Goal: Check status: Check status

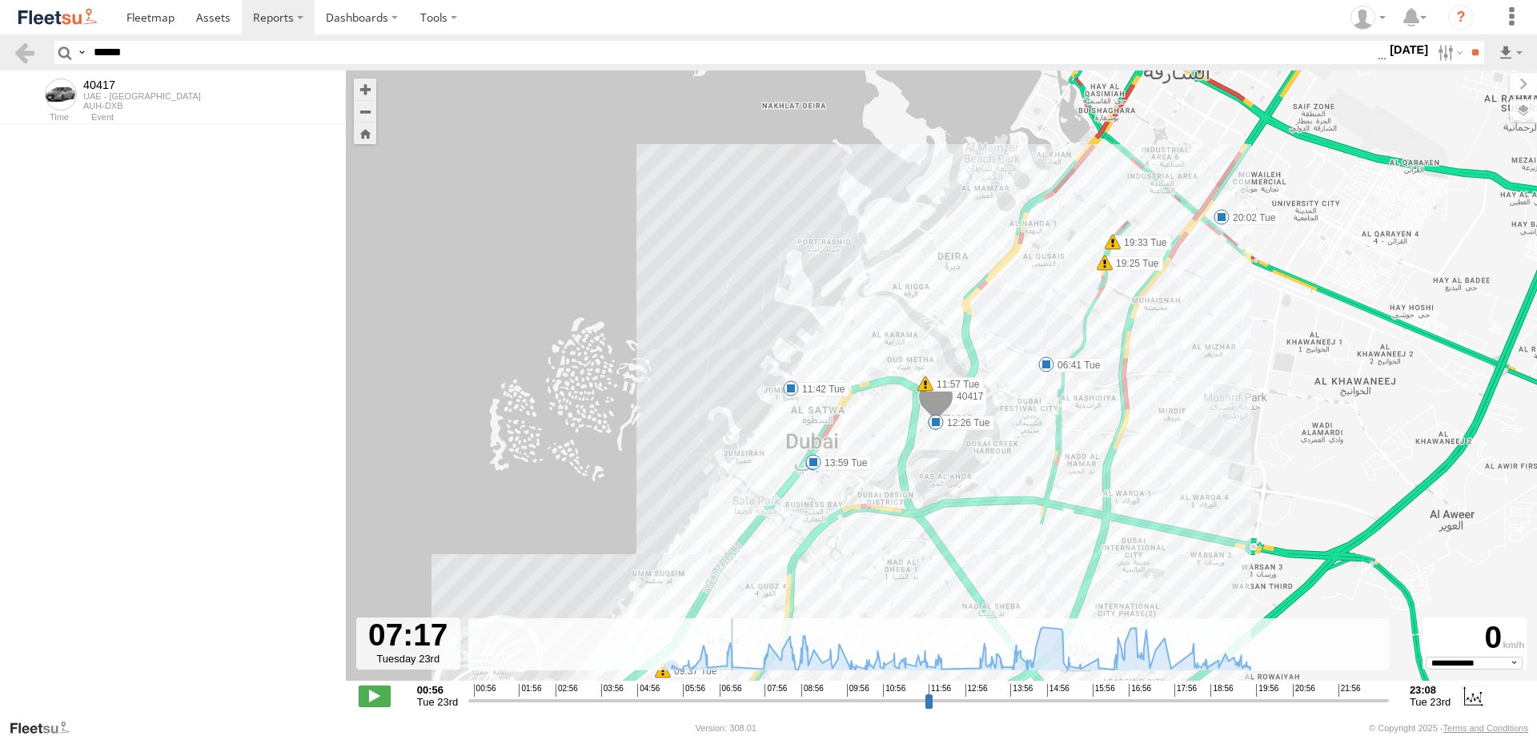
select select "**********"
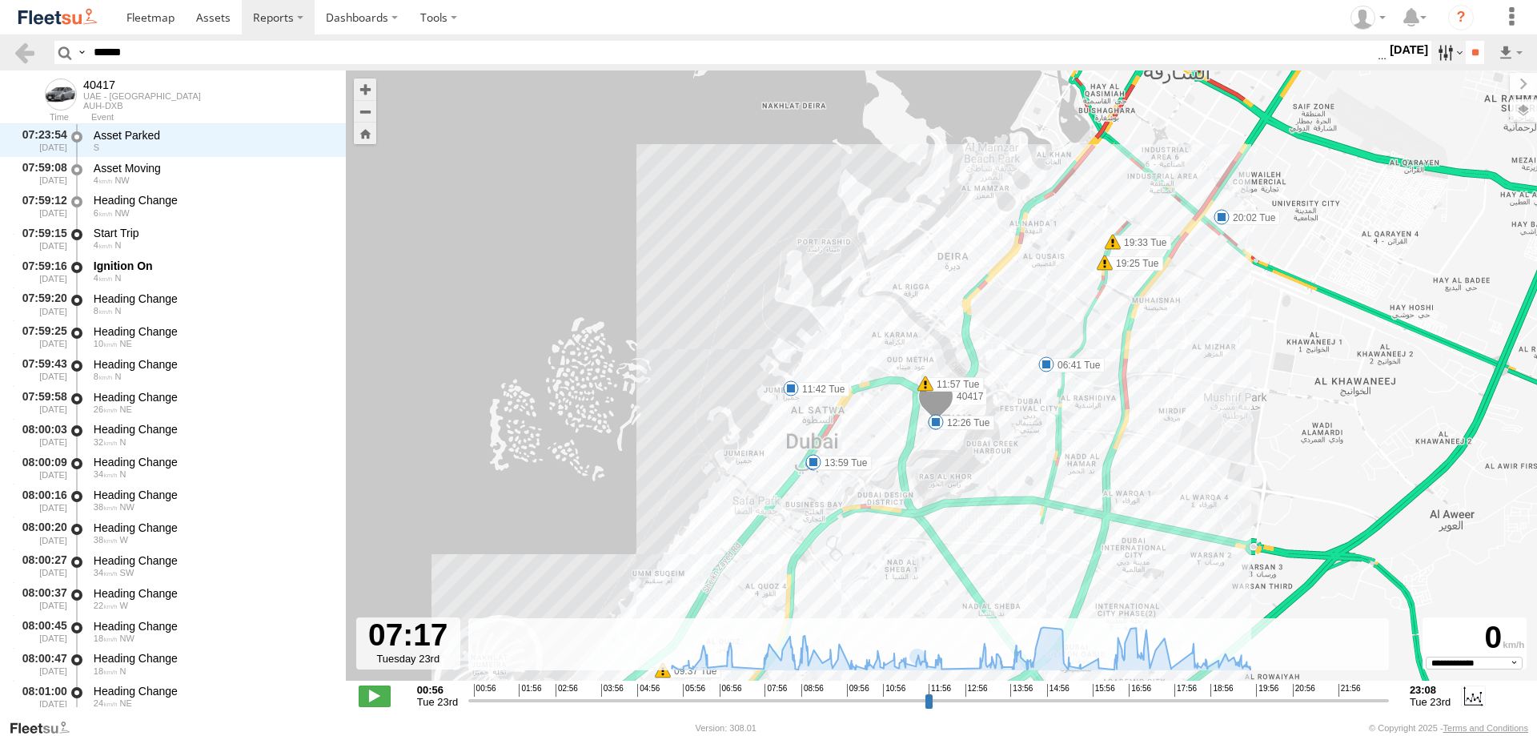
click at [1437, 47] on label at bounding box center [1449, 52] width 34 height 23
click at [0, 0] on label at bounding box center [0, 0] width 0 height 0
click at [1480, 57] on input "**" at bounding box center [1475, 52] width 18 height 23
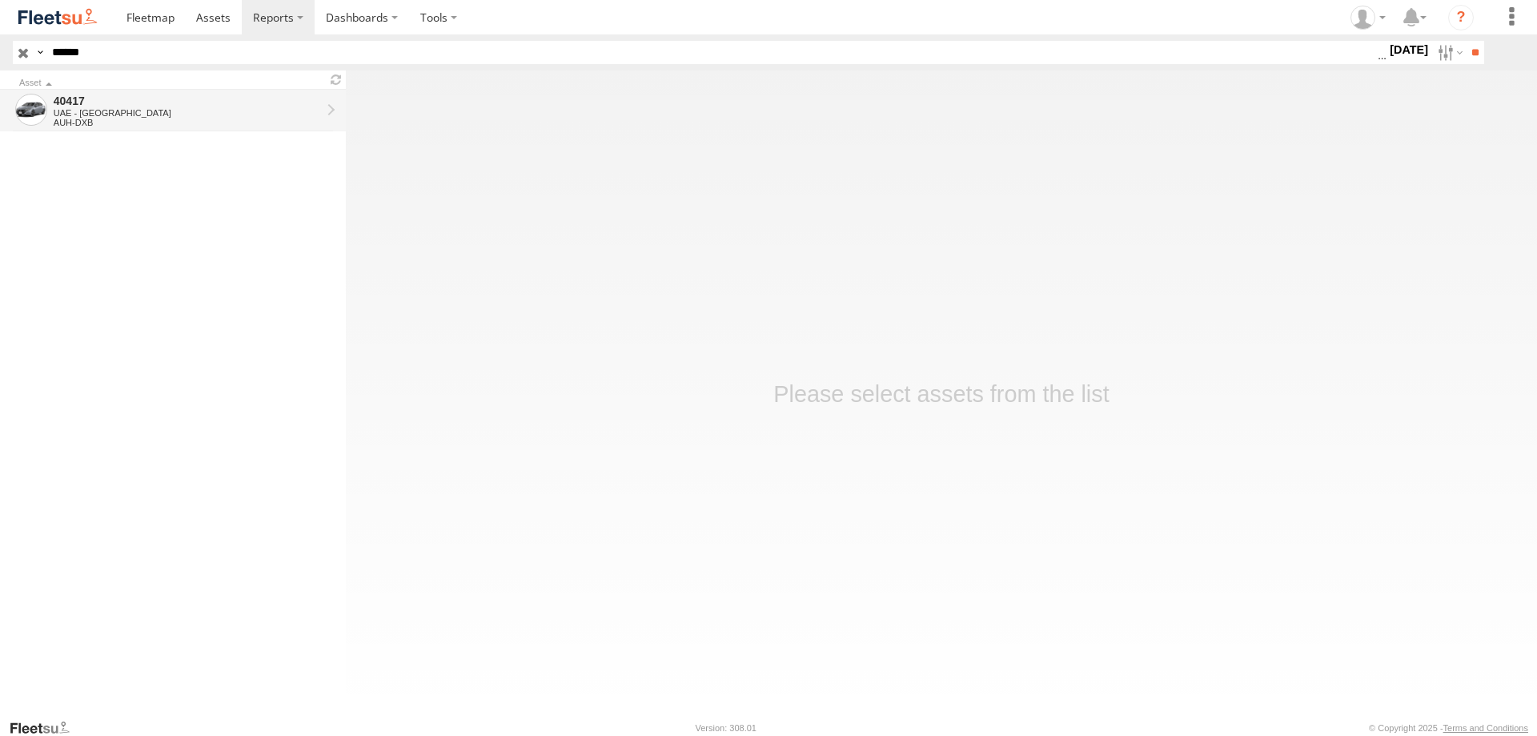
click at [74, 102] on div "40417" at bounding box center [187, 101] width 267 height 14
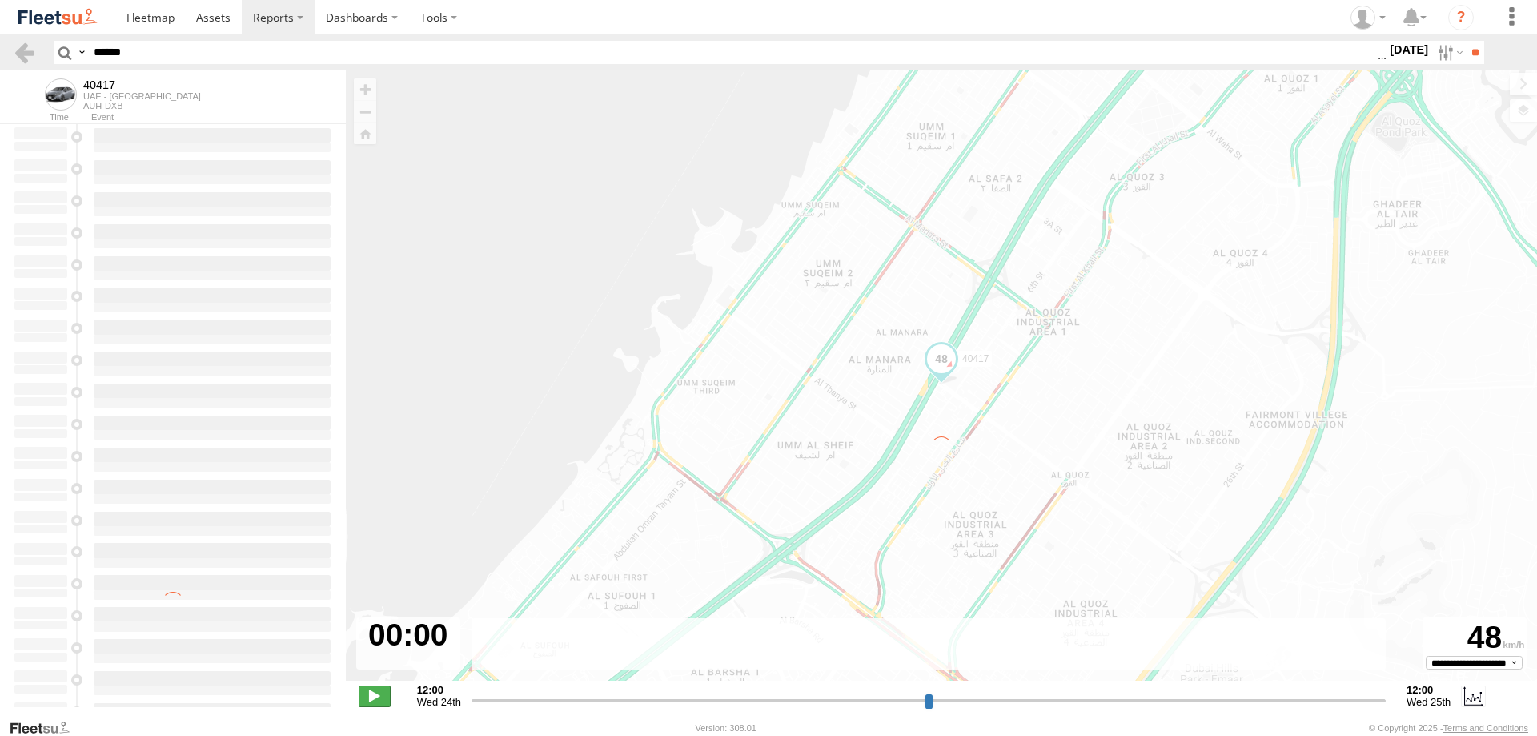
click at [388, 692] on span at bounding box center [375, 695] width 32 height 21
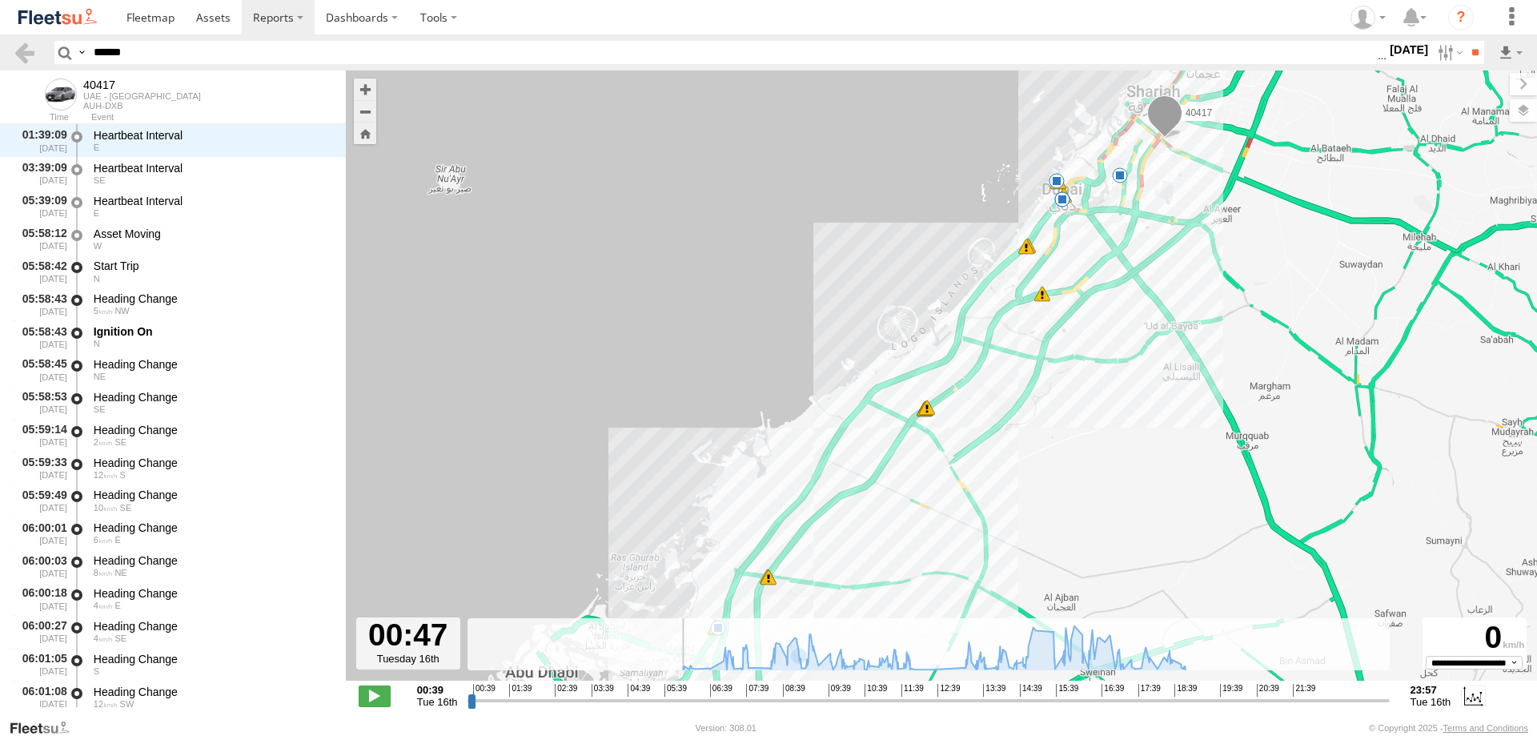
scroll to position [33, 0]
click at [776, 699] on input "range" at bounding box center [929, 700] width 922 height 15
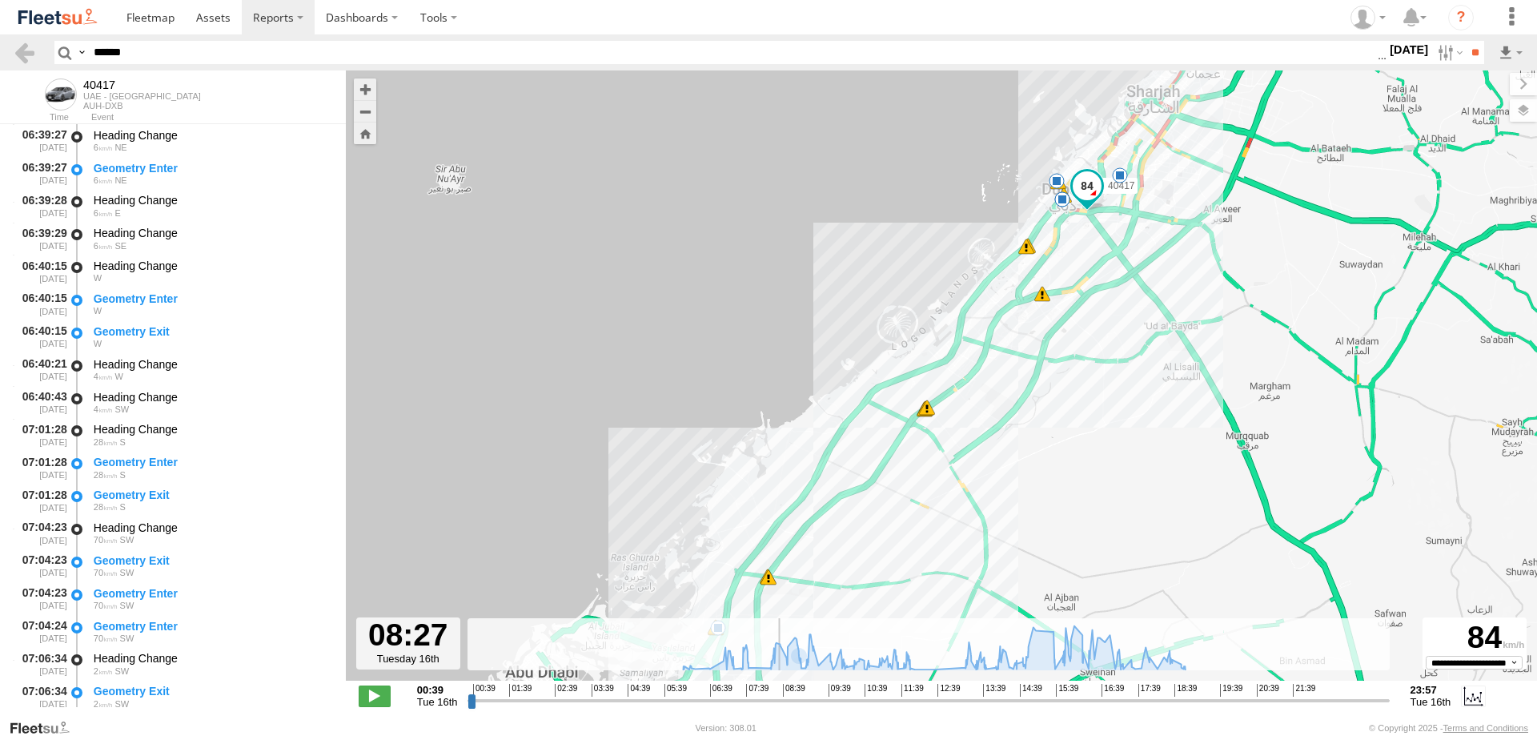
click at [697, 701] on input "range" at bounding box center [929, 700] width 922 height 15
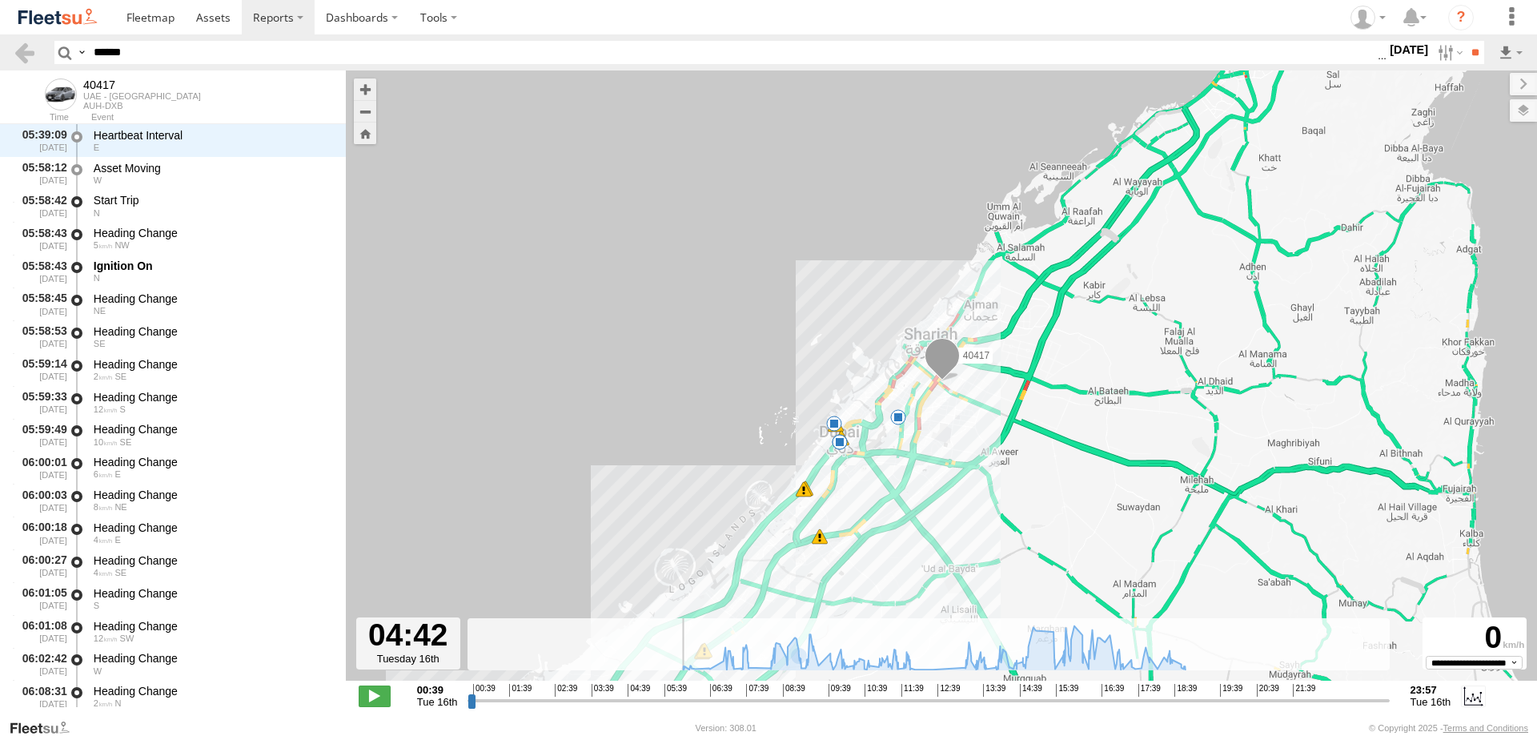
click at [630, 699] on input "range" at bounding box center [929, 700] width 922 height 15
click at [641, 699] on input "range" at bounding box center [929, 700] width 922 height 15
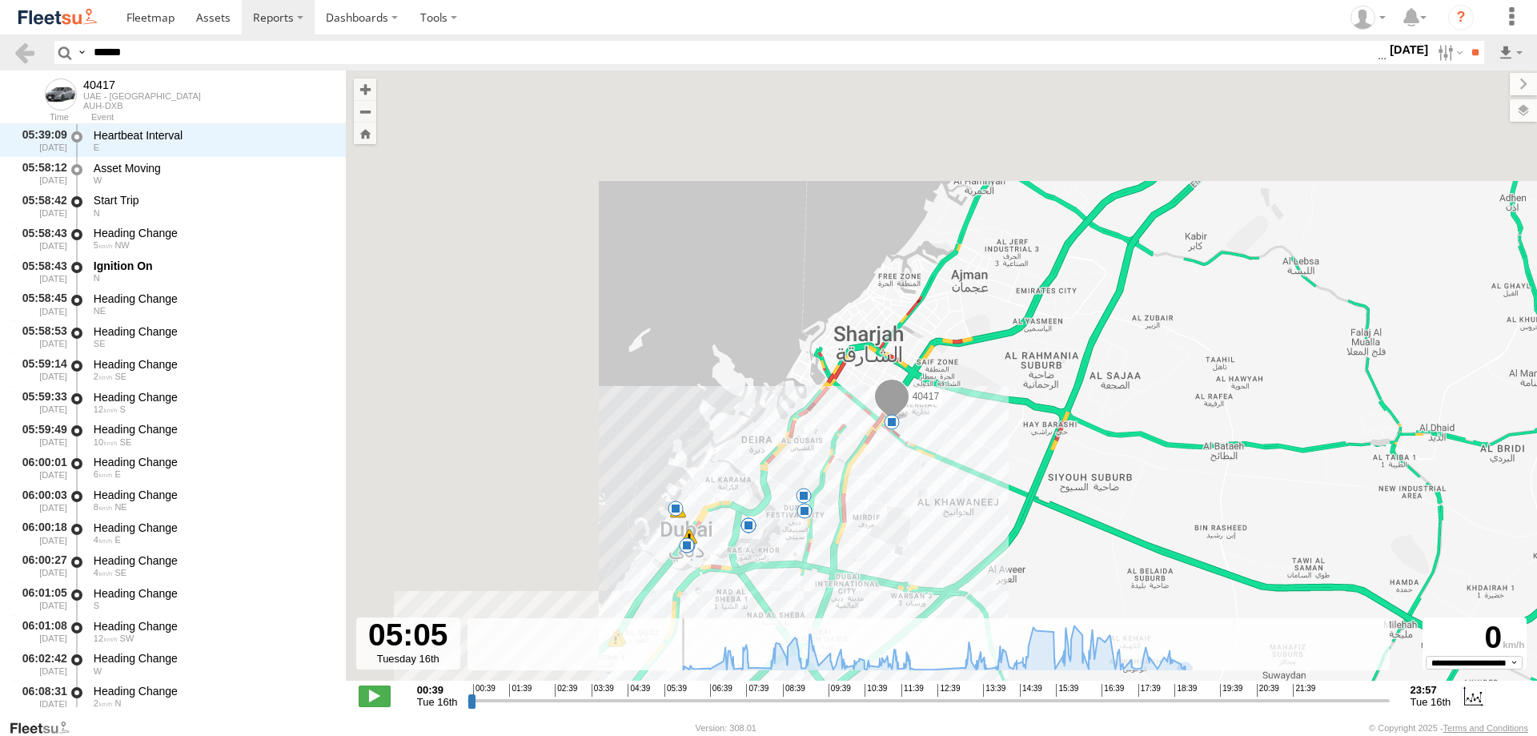
drag, startPoint x: 1121, startPoint y: 346, endPoint x: 1505, endPoint y: 524, distance: 422.7
click at [1505, 524] on div "40417 09:55 Tue 10:19 Tue 11:01 Tue 11:03 Tue 11:23 Tue 13:57 Tue 14:35 Tue 15:…" at bounding box center [941, 383] width 1191 height 627
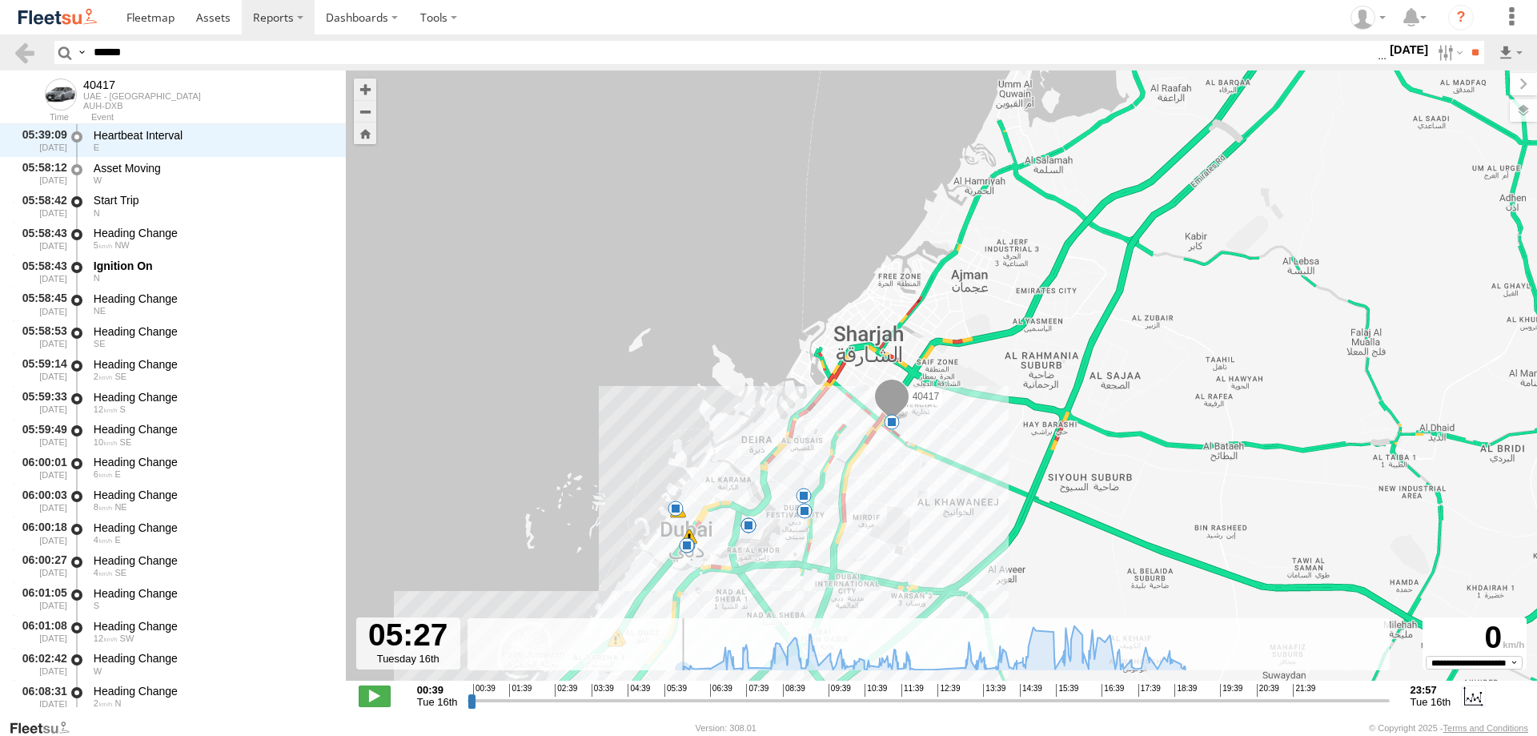
click at [660, 701] on input "range" at bounding box center [929, 700] width 922 height 15
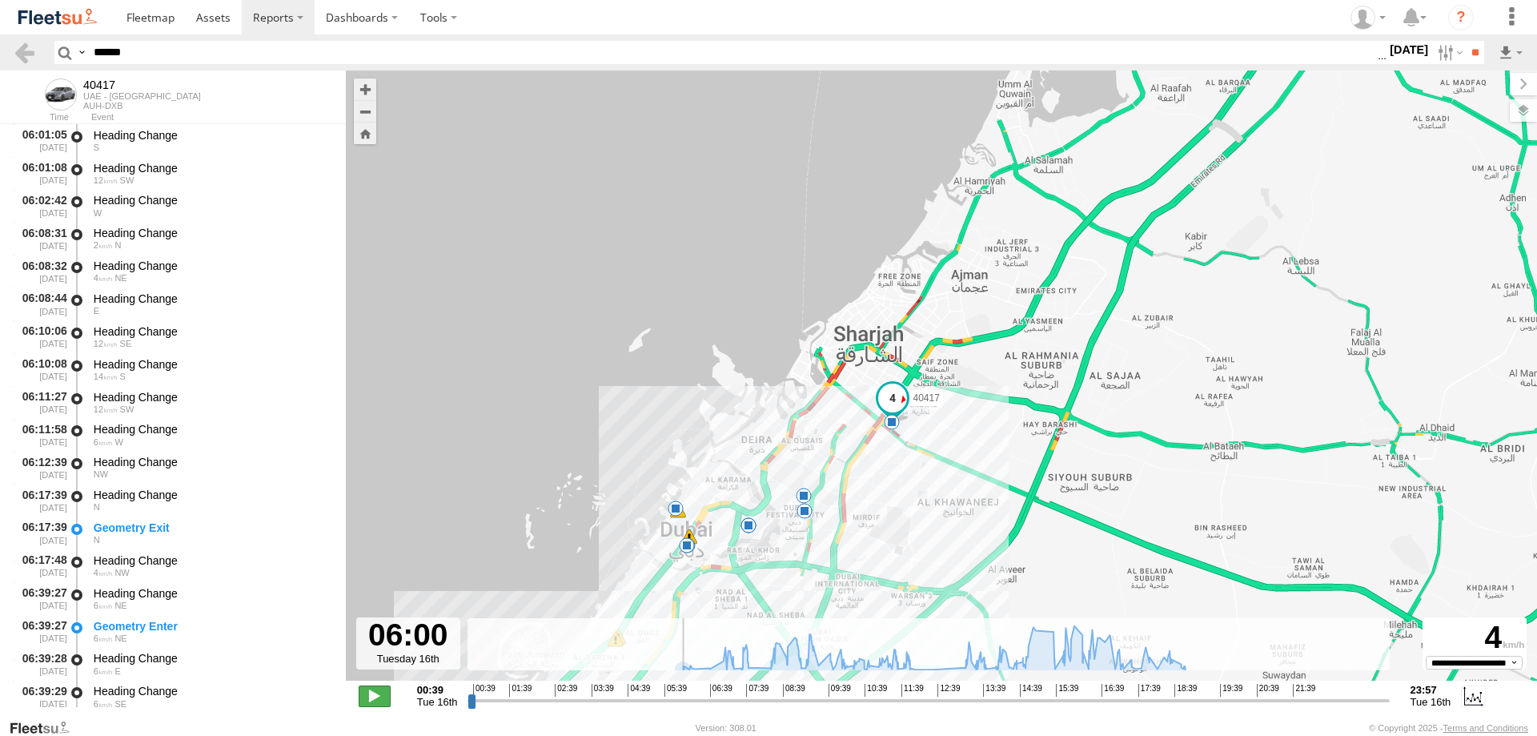
type input "**********"
click at [372, 695] on span at bounding box center [375, 695] width 32 height 21
